Goal: Information Seeking & Learning: Learn about a topic

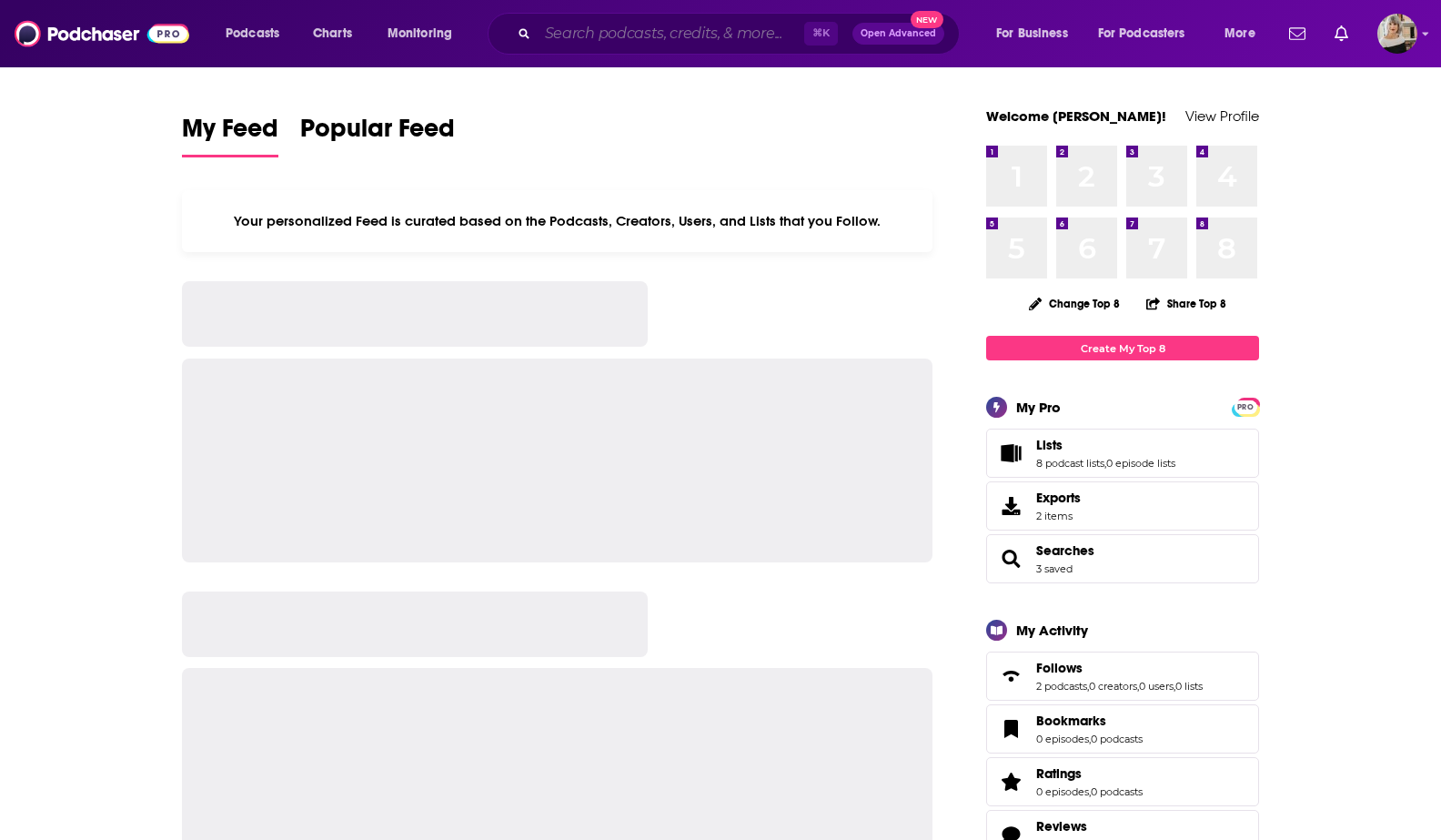
click at [603, 26] on input "Search podcasts, credits, & more..." at bounding box center [671, 33] width 267 height 29
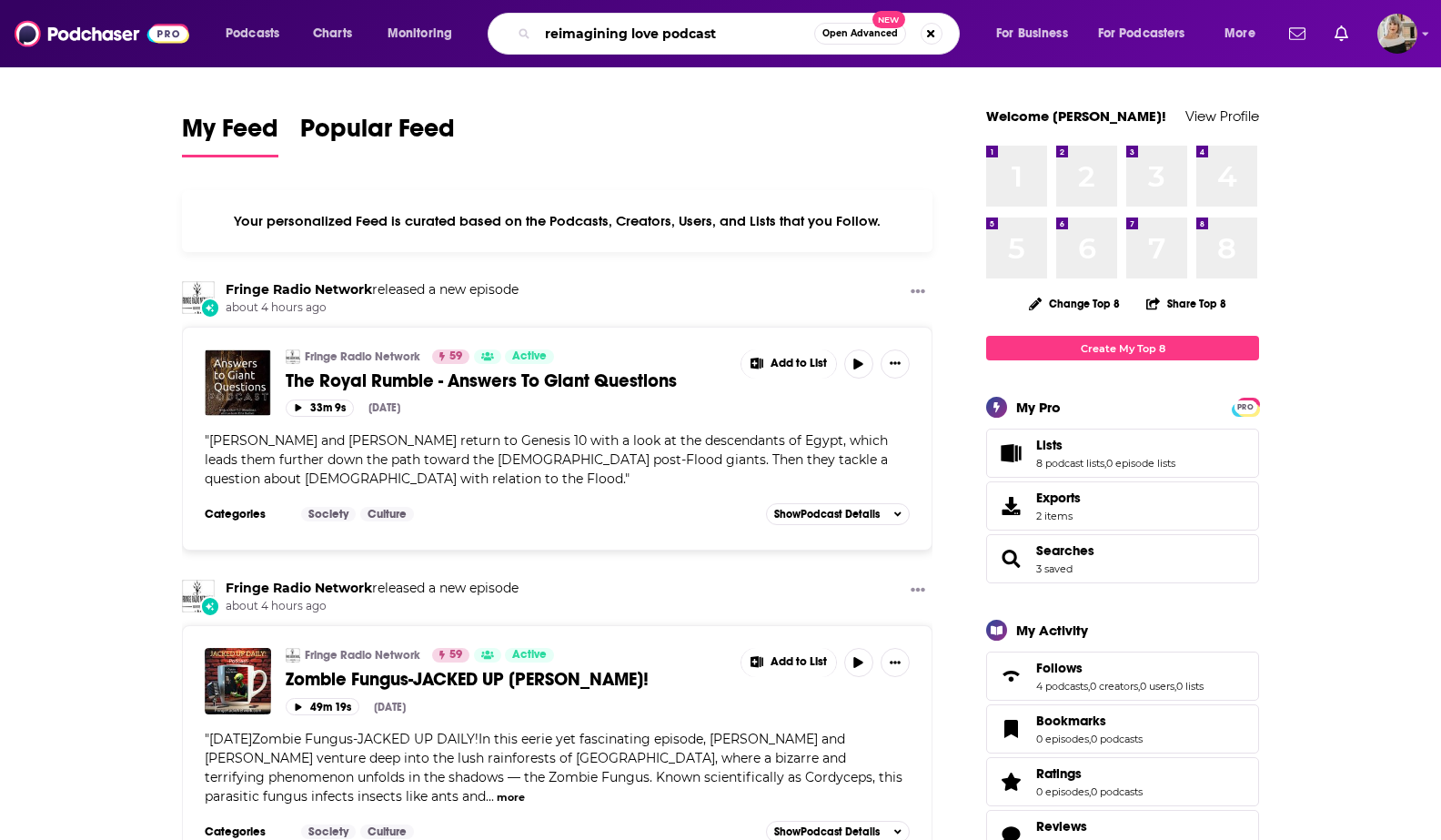
type input "reimagining love podcast"
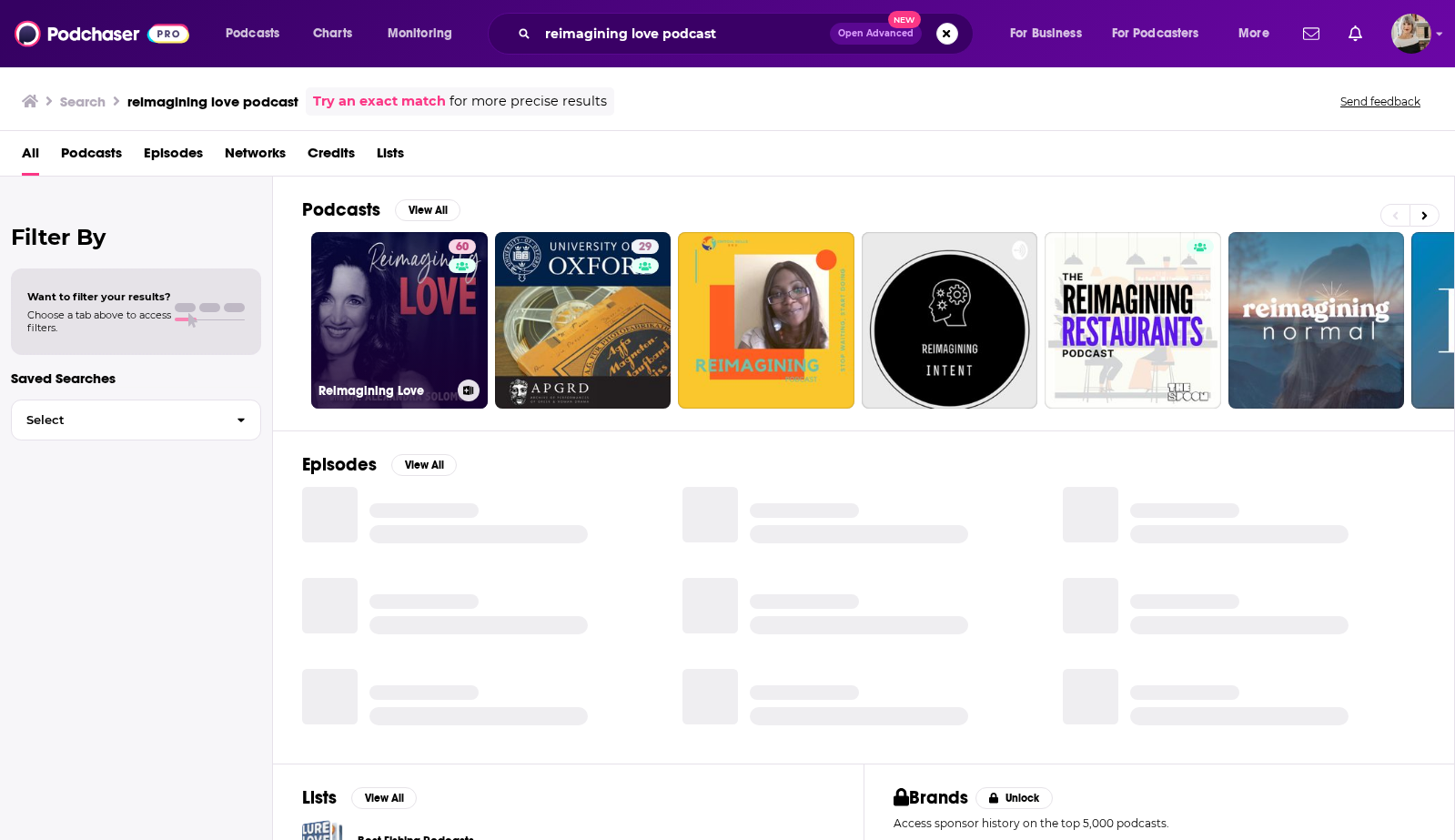
click at [426, 332] on link "60 Reimagining Love" at bounding box center [399, 320] width 176 height 176
